Goal: Task Accomplishment & Management: Manage account settings

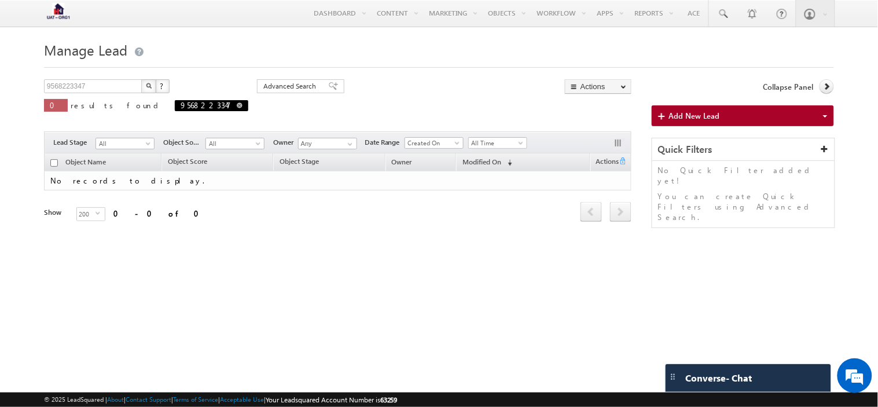
click at [237, 104] on span at bounding box center [240, 105] width 6 height 6
type input "Search Objects"
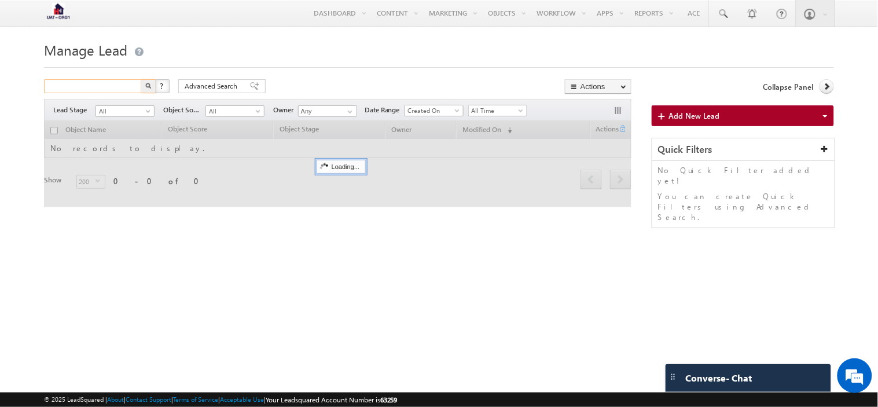
click at [97, 86] on input "text" at bounding box center [93, 86] width 99 height 14
paste input "7696699016"
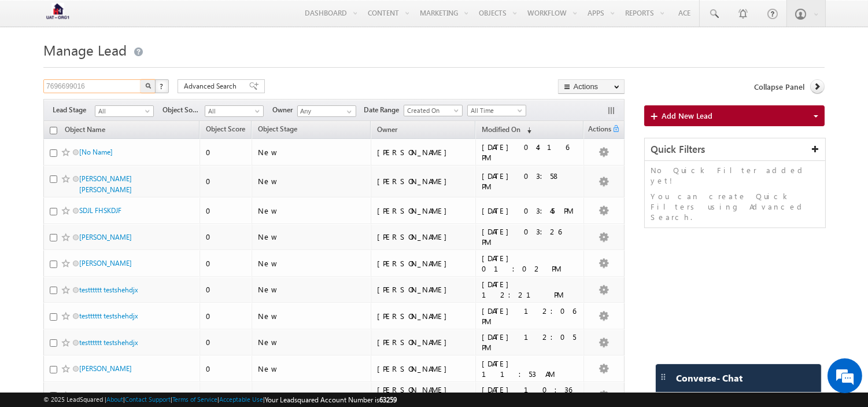
type input "7696699016"
click at [149, 86] on img "button" at bounding box center [148, 86] width 6 height 6
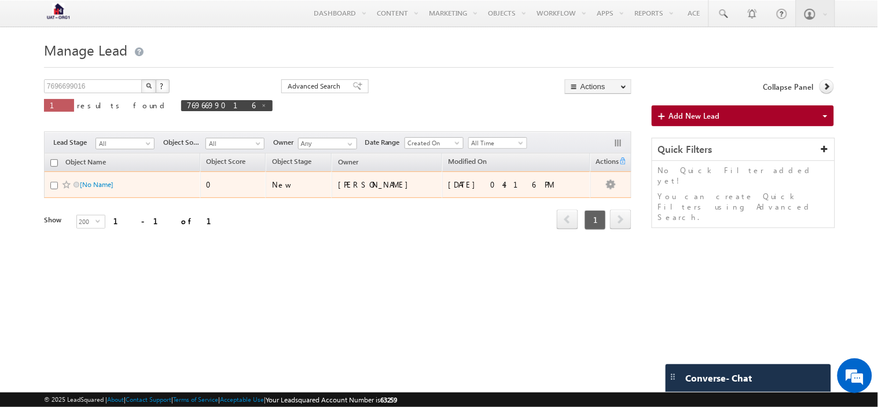
drag, startPoint x: 53, startPoint y: 185, endPoint x: 134, endPoint y: 172, distance: 82.1
click at [53, 184] on input "checkbox" at bounding box center [54, 186] width 8 height 8
checkbox input "true"
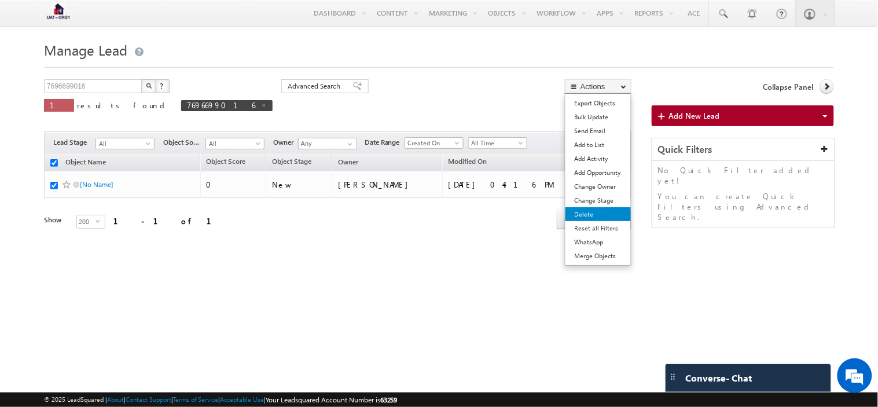
click at [582, 211] on link "Delete" at bounding box center [597, 214] width 65 height 14
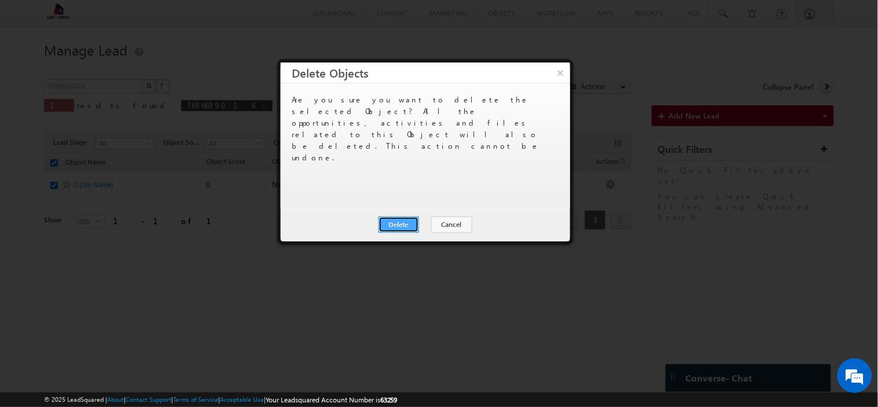
click at [400, 224] on button "Delete" at bounding box center [398, 224] width 41 height 16
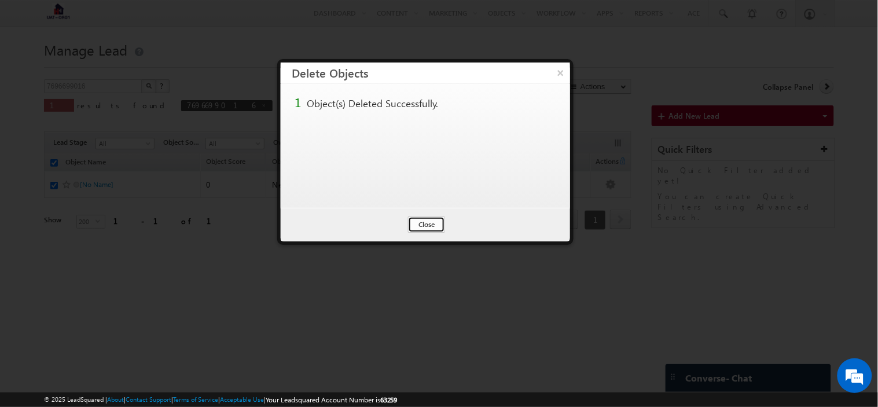
click at [432, 224] on button "Close" at bounding box center [426, 224] width 37 height 16
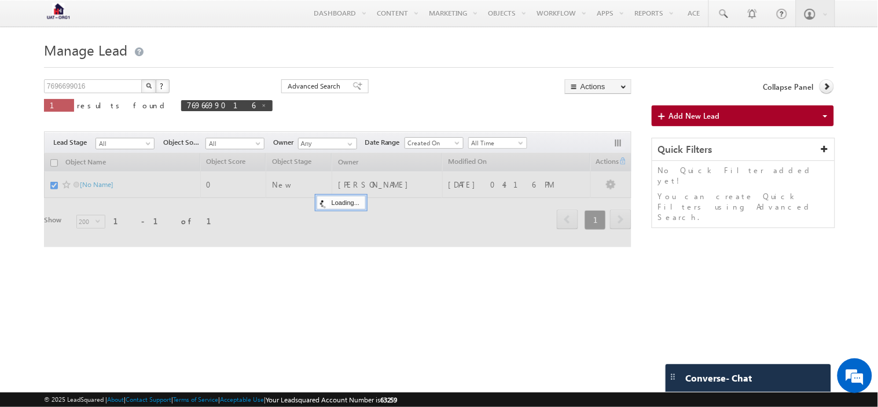
checkbox input "false"
